Goal: Information Seeking & Learning: Learn about a topic

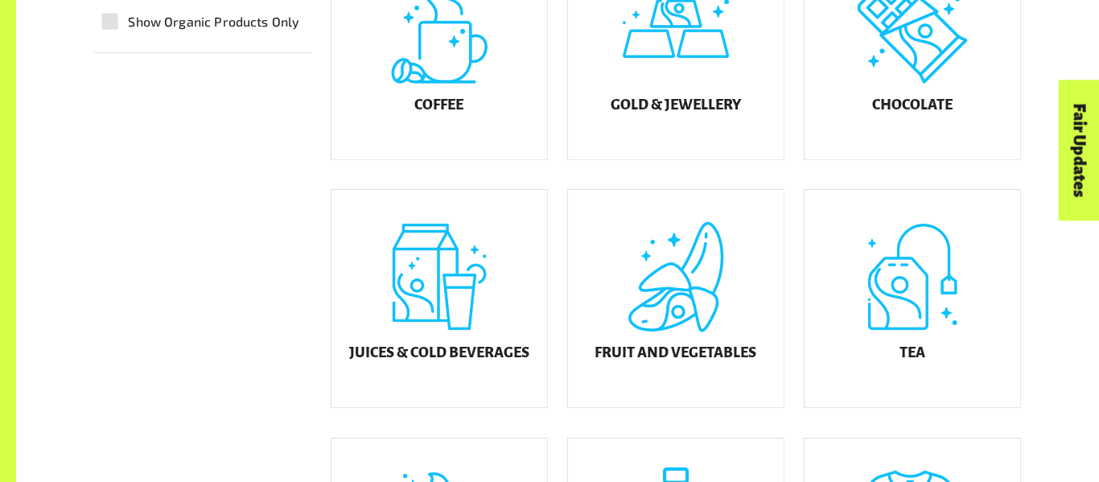
scroll to position [549, 0]
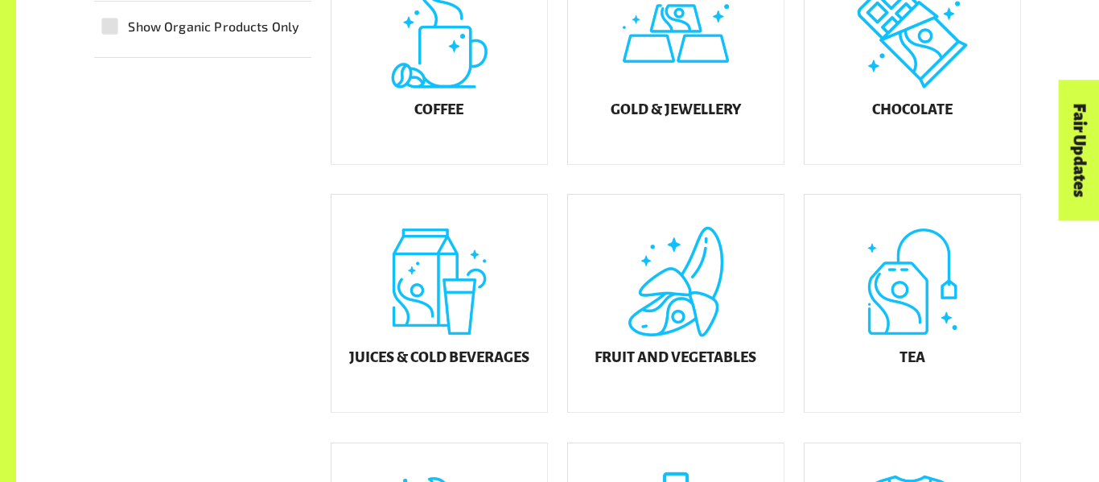
click at [633, 186] on div "Fruit and Vegetables" at bounding box center [666, 292] width 237 height 249
click at [649, 299] on div "Fruit and Vegetables" at bounding box center [676, 303] width 216 height 217
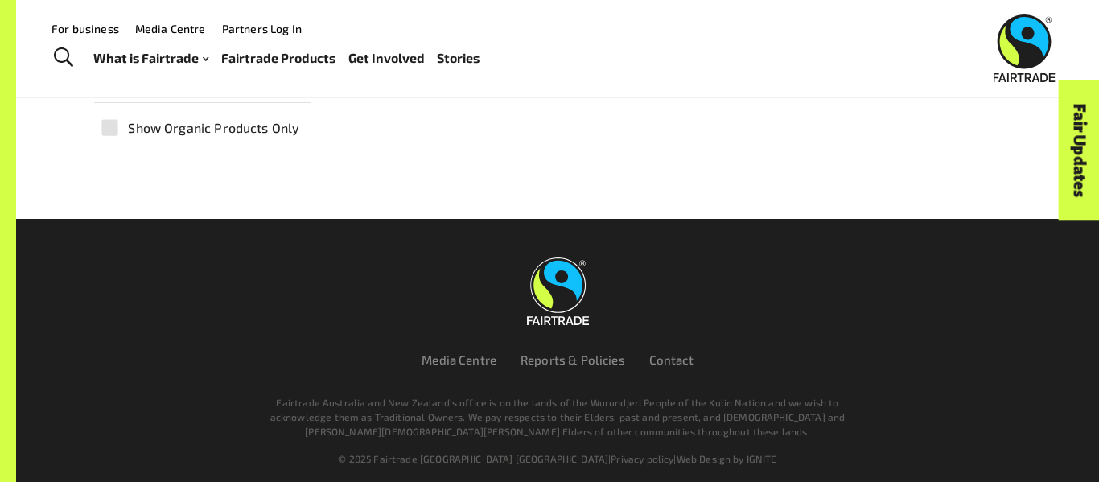
scroll to position [263, 0]
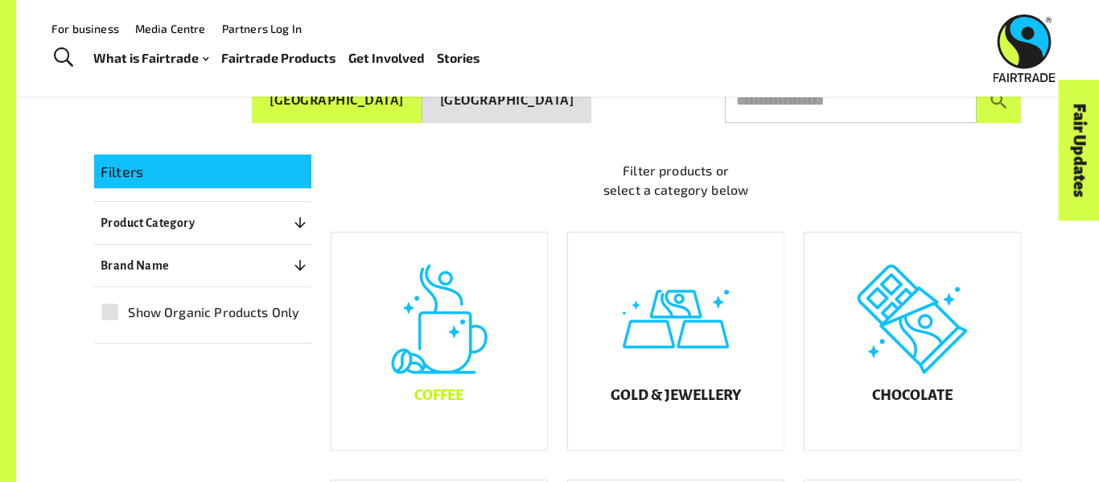
click at [464, 352] on div "Coffee" at bounding box center [440, 341] width 216 height 217
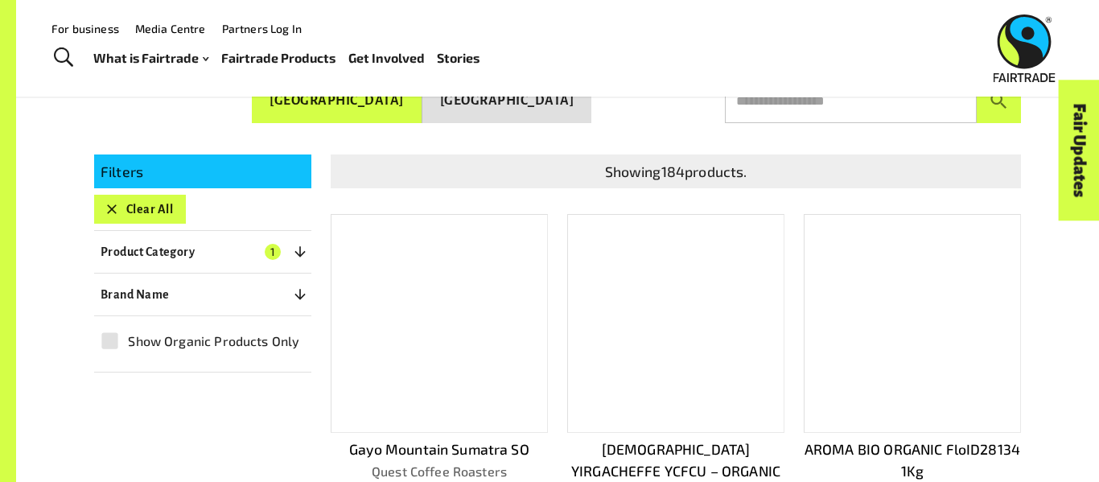
scroll to position [171, 0]
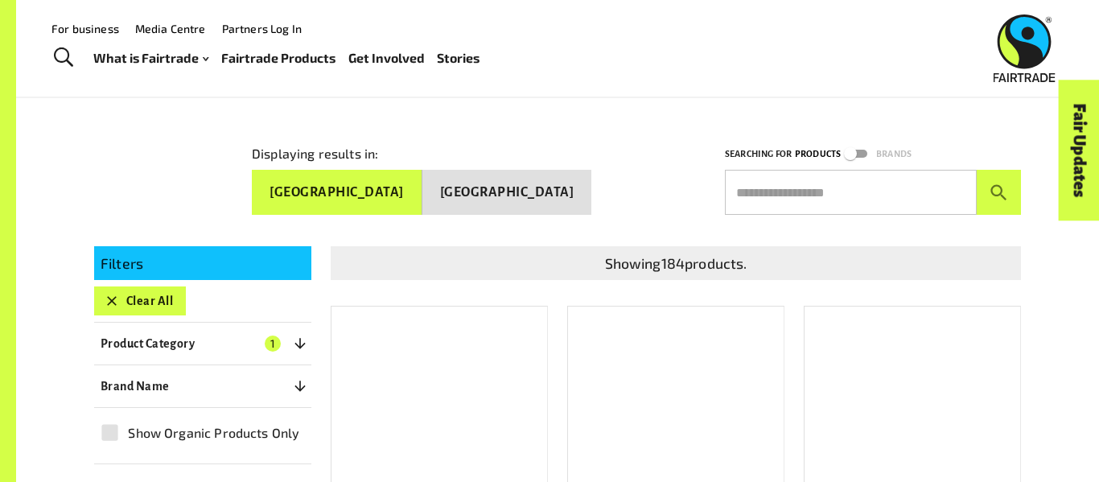
click at [146, 305] on button "Clear All" at bounding box center [140, 300] width 92 height 29
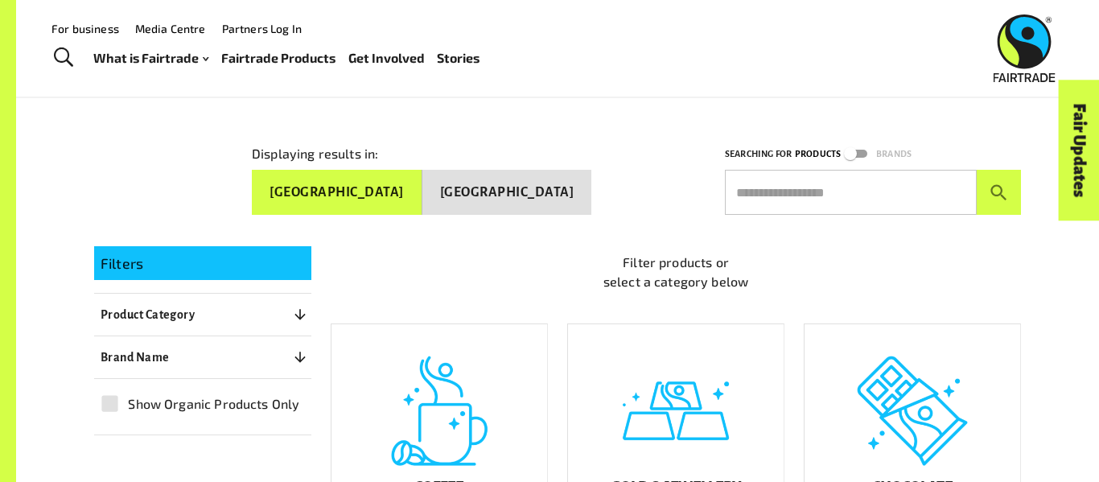
scroll to position [263, 0]
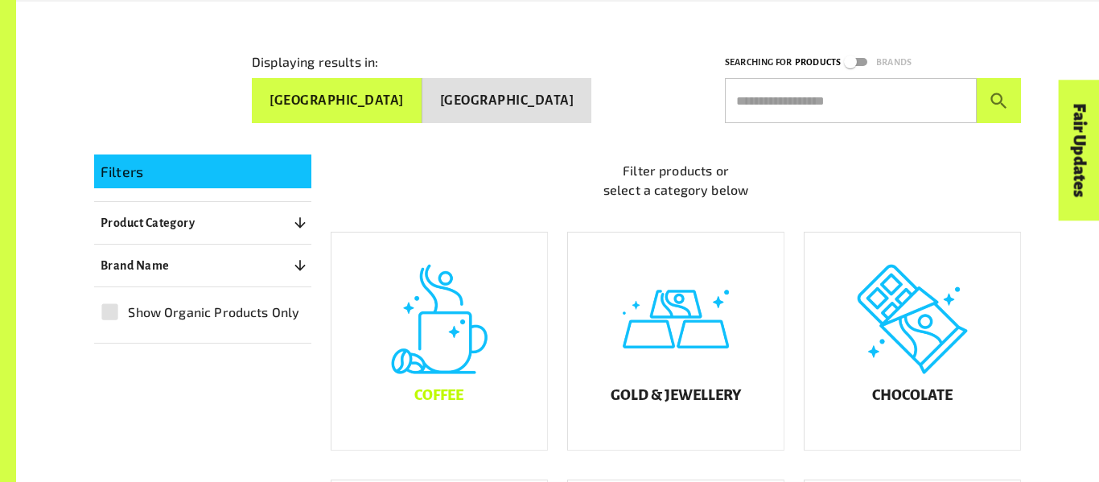
click at [467, 320] on div "Coffee" at bounding box center [440, 341] width 216 height 217
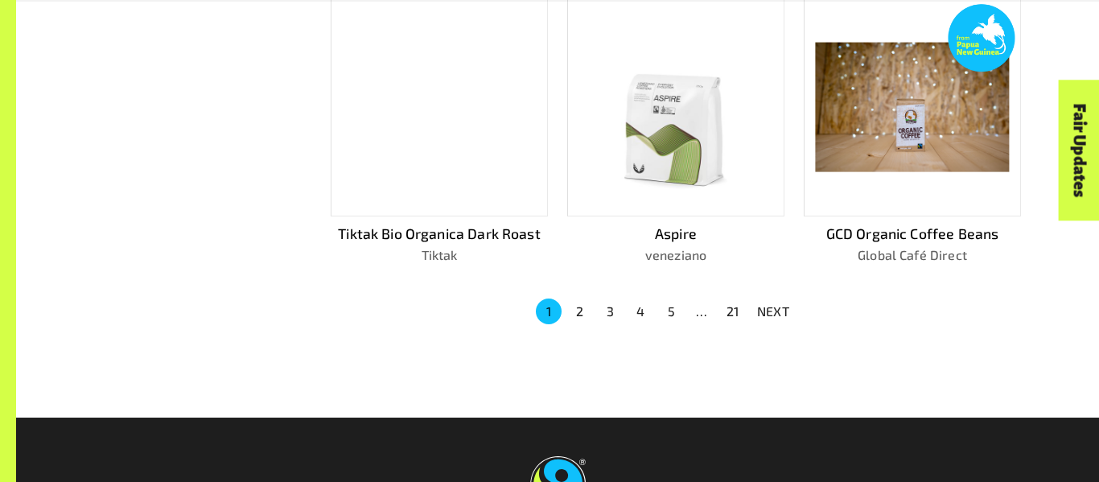
scroll to position [1133, 0]
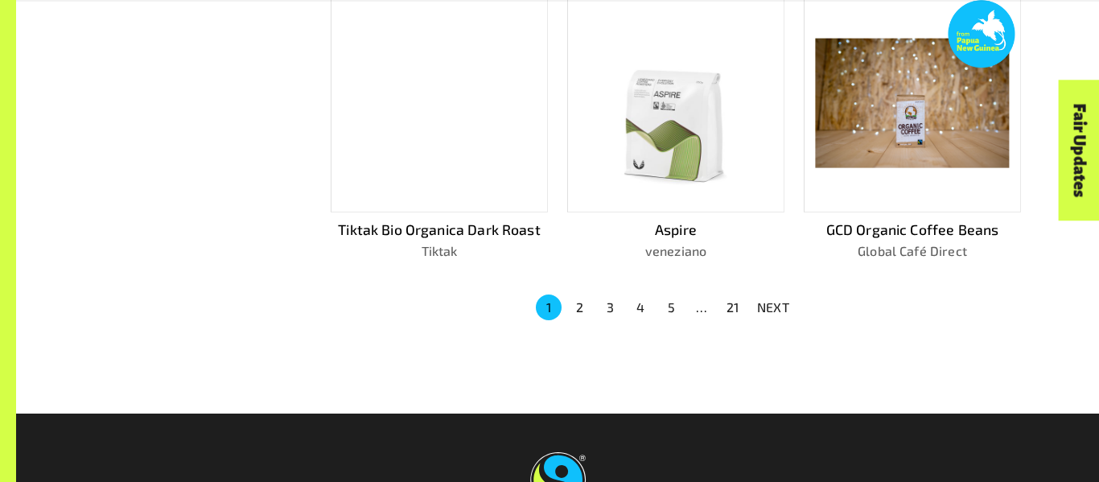
click at [578, 295] on button "2" at bounding box center [580, 308] width 26 height 26
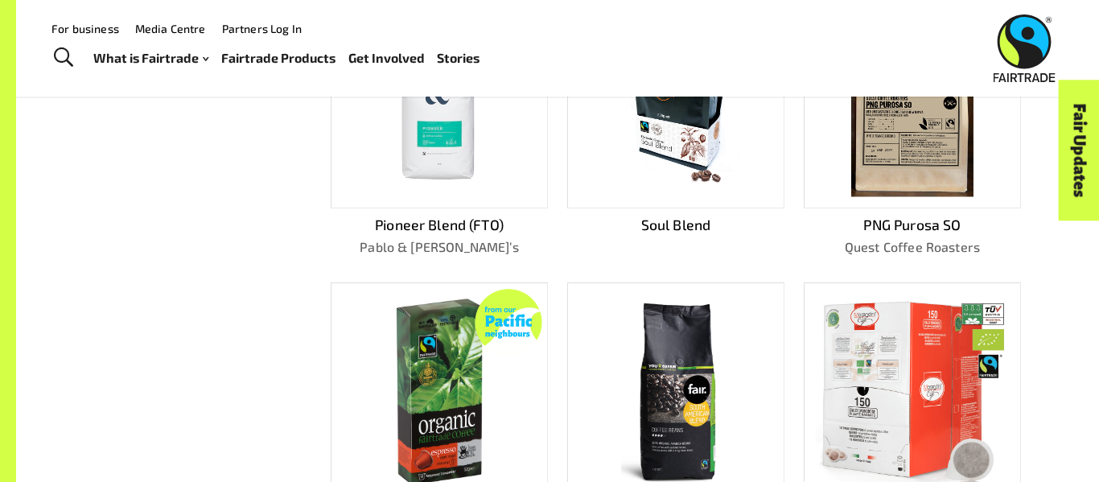
scroll to position [779, 0]
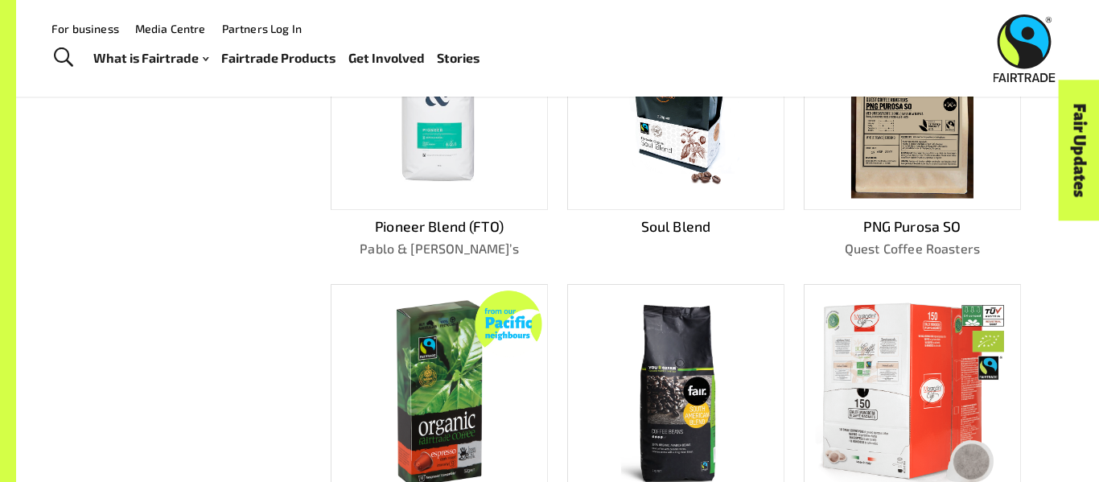
click at [513, 159] on img at bounding box center [439, 100] width 194 height 194
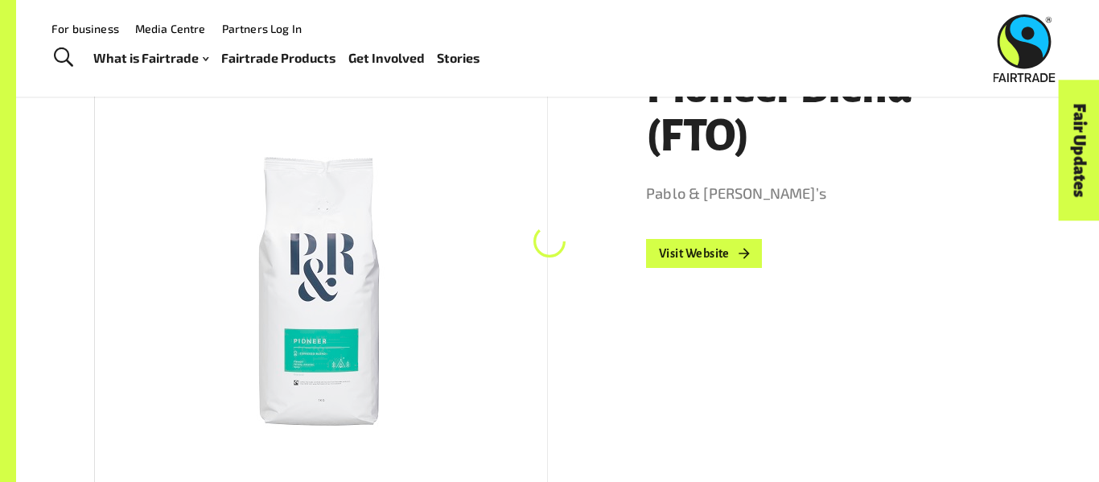
scroll to position [263, 0]
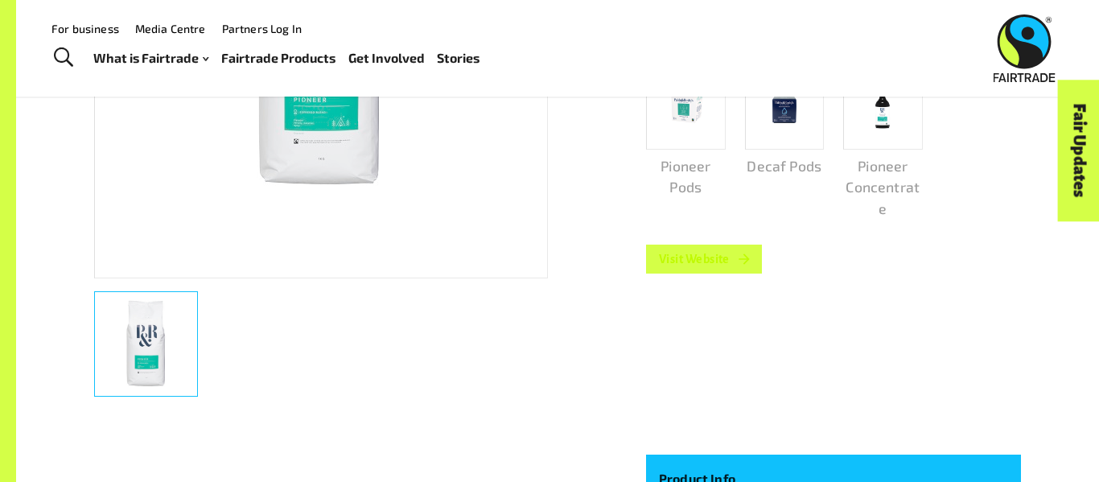
scroll to position [505, 0]
click at [736, 245] on link "Visit Website" at bounding box center [704, 259] width 116 height 29
